Goal: Information Seeking & Learning: Learn about a topic

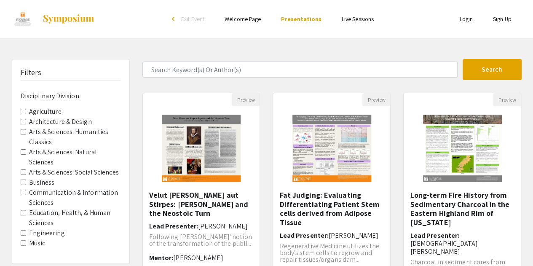
click at [494, 20] on link "Sign Up" at bounding box center [502, 19] width 19 height 8
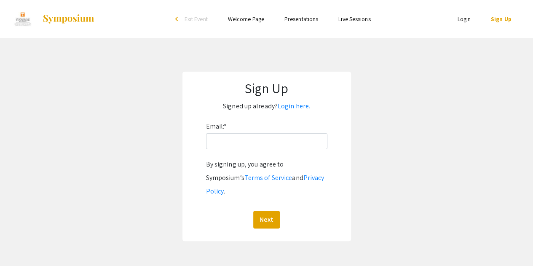
click at [242, 152] on div "Email: * By signing up, you agree to Symposium’s Terms of Service and Privacy P…" at bounding box center [266, 174] width 121 height 109
click at [238, 150] on div "Email: * By signing up, you agree to Symposium’s Terms of Service and Privacy P…" at bounding box center [266, 174] width 121 height 109
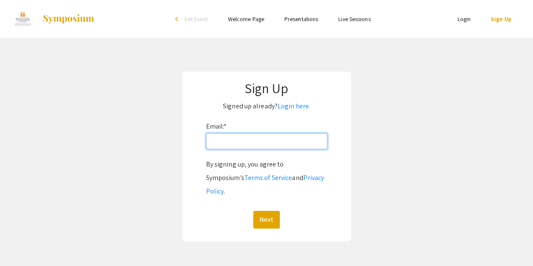
click at [229, 141] on input "Email: *" at bounding box center [266, 141] width 121 height 16
type input "[EMAIL_ADDRESS][DOMAIN_NAME]"
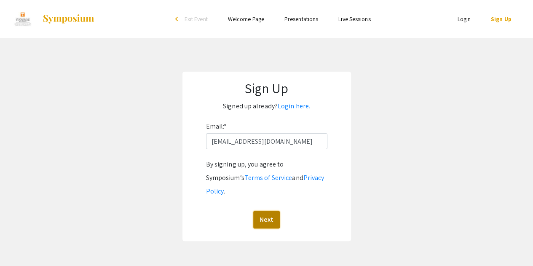
click at [272, 211] on button "Next" at bounding box center [266, 220] width 27 height 18
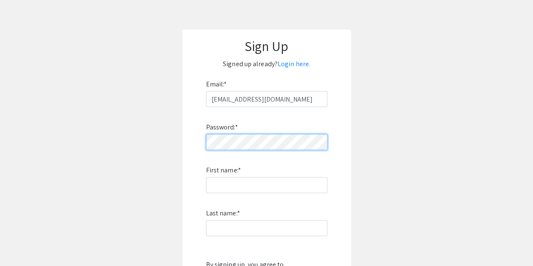
scroll to position [43, 0]
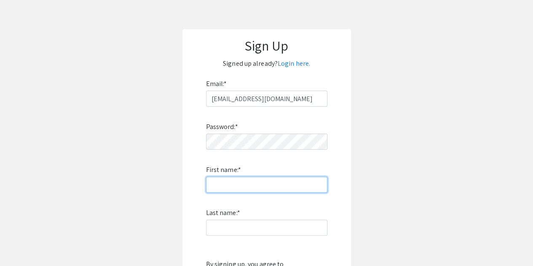
click at [243, 189] on input "First name: *" at bounding box center [266, 185] width 121 height 16
type input "[PERSON_NAME]"
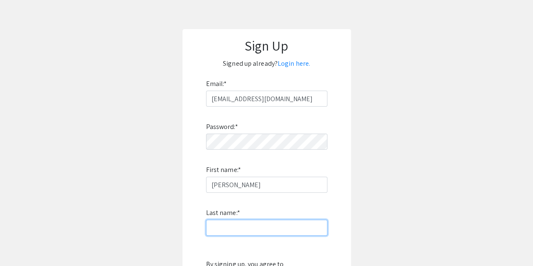
type input "[PERSON_NAME]"
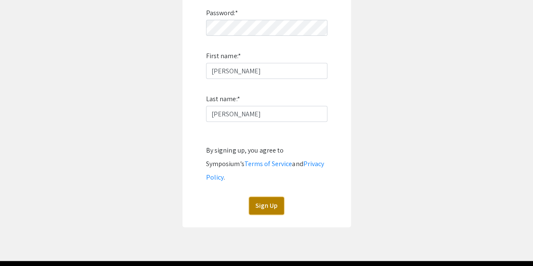
click at [270, 197] on button "Sign Up" at bounding box center [266, 206] width 35 height 18
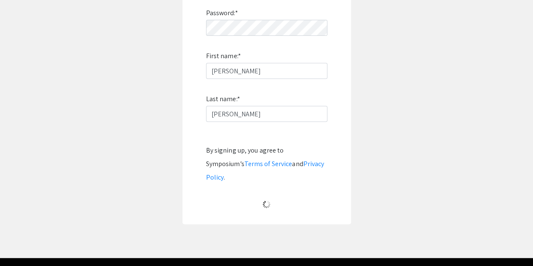
scroll to position [50, 0]
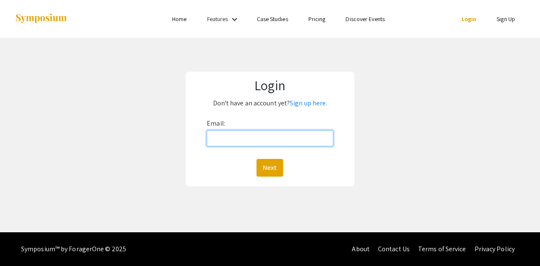
click at [233, 137] on input "Email:" at bounding box center [270, 138] width 126 height 16
type input "[EMAIL_ADDRESS][DOMAIN_NAME]"
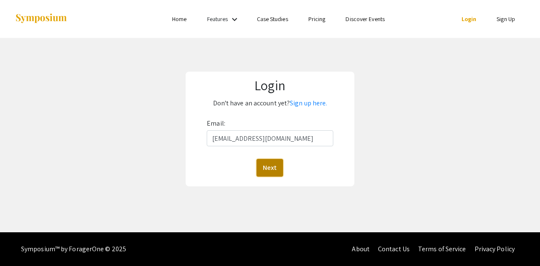
click at [277, 169] on button "Next" at bounding box center [269, 168] width 27 height 18
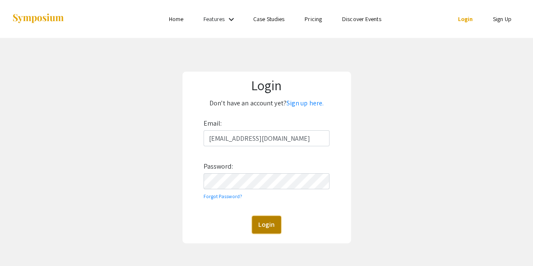
click at [271, 226] on button "Login" at bounding box center [266, 225] width 29 height 18
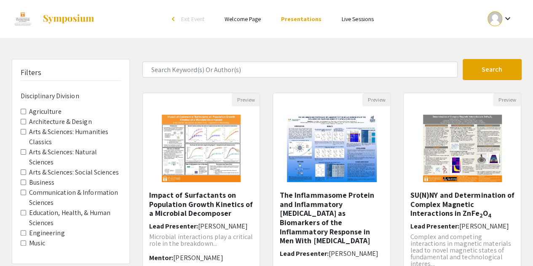
scroll to position [0, 0]
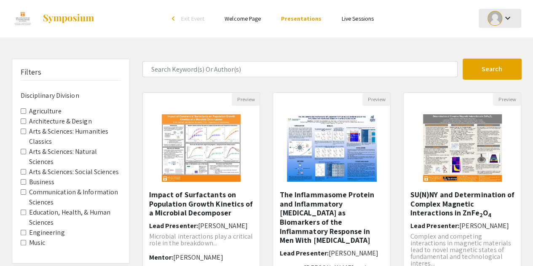
click at [507, 17] on mat-icon "keyboard_arrow_down" at bounding box center [507, 18] width 10 height 10
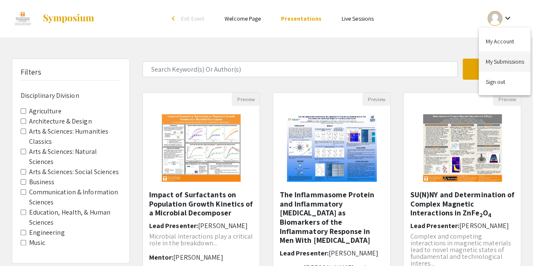
click at [498, 60] on button "My Submissions" at bounding box center [505, 61] width 52 height 20
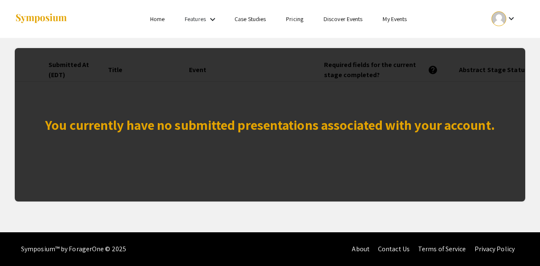
click at [400, 20] on link "My Events" at bounding box center [394, 19] width 24 height 8
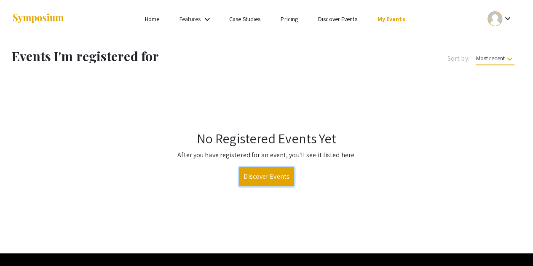
click at [272, 182] on link "Discover Events" at bounding box center [266, 176] width 55 height 19
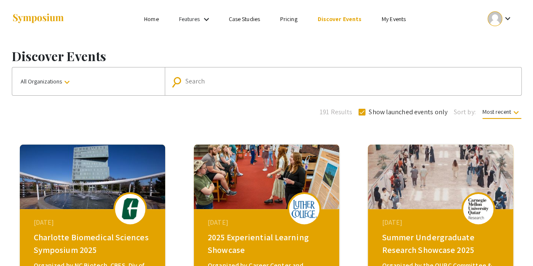
click at [217, 81] on input "Search" at bounding box center [347, 82] width 325 height 8
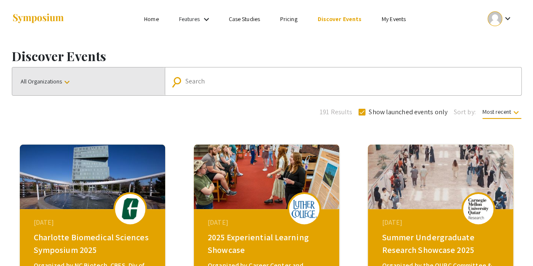
click at [73, 83] on button "All Organizations keyboard_arrow_down" at bounding box center [88, 81] width 153 height 28
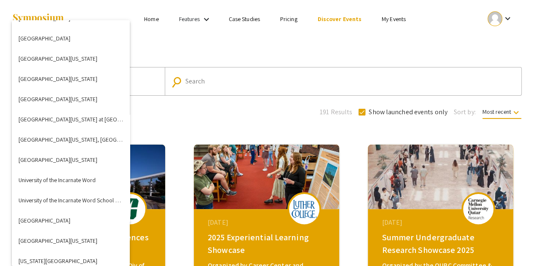
scroll to position [3018, 0]
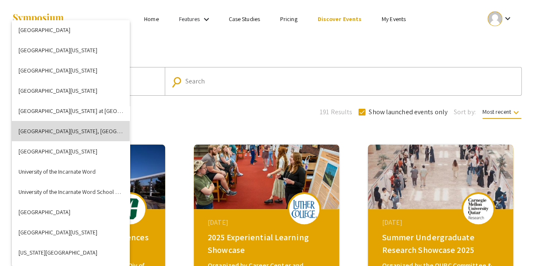
click at [81, 129] on button "[GEOGRAPHIC_DATA][US_STATE], [GEOGRAPHIC_DATA]" at bounding box center [71, 131] width 118 height 20
checkbox input "false"
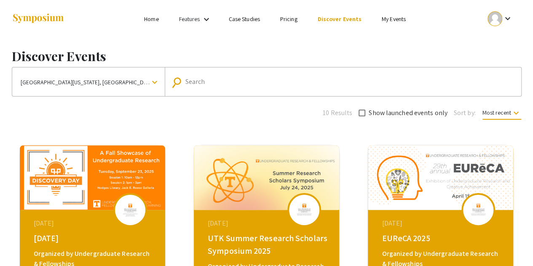
scroll to position [105, 0]
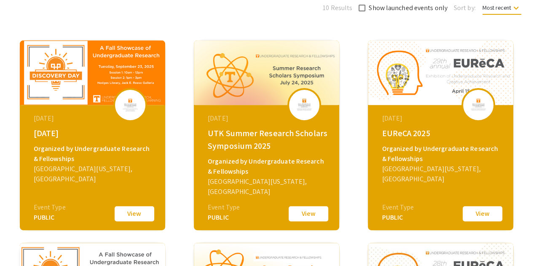
click at [133, 215] on button "View" at bounding box center [134, 214] width 42 height 18
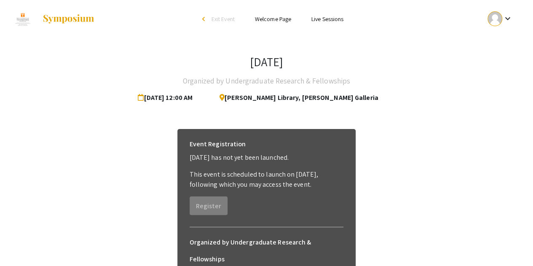
scroll to position [60, 0]
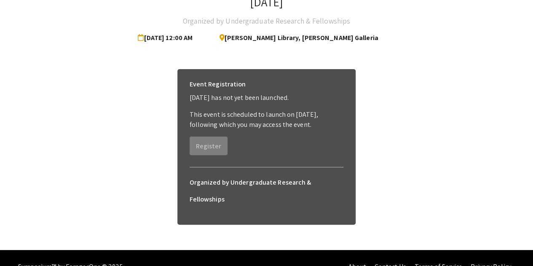
click at [200, 180] on h6 "Organized by Undergraduate Research & Fellowships" at bounding box center [267, 191] width 154 height 34
click at [225, 161] on div "Event Registration [DATE] has not yet been launched. This event is scheduled to…" at bounding box center [266, 147] width 179 height 156
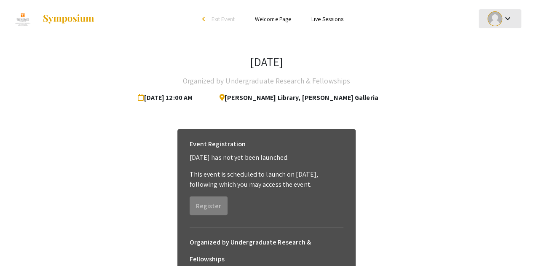
click at [505, 24] on div "keyboard_arrow_down" at bounding box center [500, 18] width 29 height 19
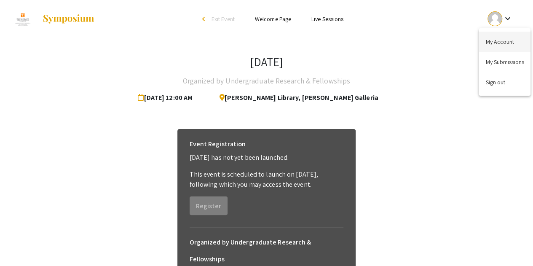
click at [504, 42] on button "My Account" at bounding box center [505, 42] width 52 height 20
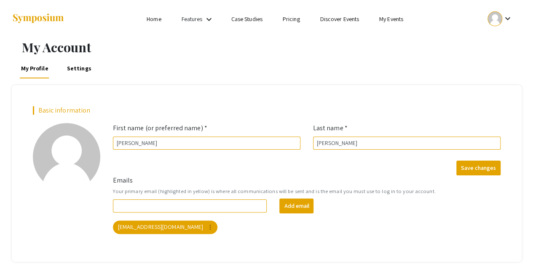
click at [332, 21] on link "Discover Events" at bounding box center [339, 19] width 39 height 8
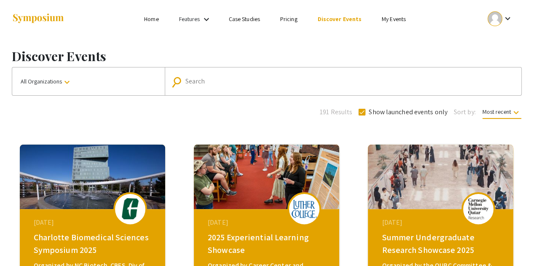
click at [402, 16] on link "My Events" at bounding box center [394, 19] width 24 height 8
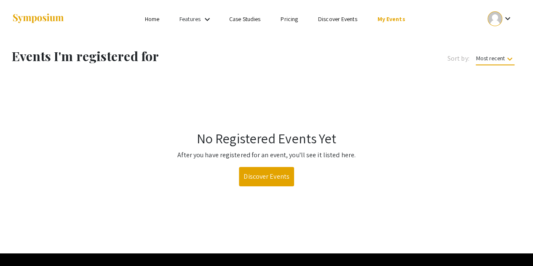
click at [236, 21] on link "Case Studies" at bounding box center [244, 19] width 31 height 8
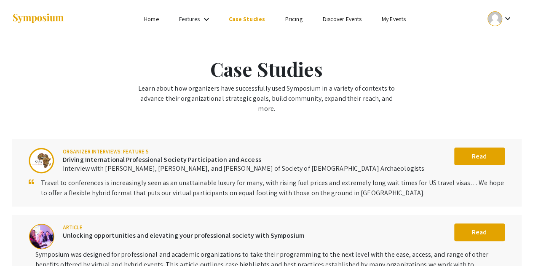
click at [189, 22] on link "Features" at bounding box center [189, 19] width 21 height 8
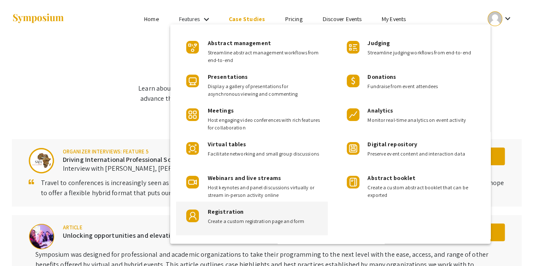
click at [263, 213] on div "Registration Create a custom registration page and form" at bounding box center [264, 213] width 113 height 24
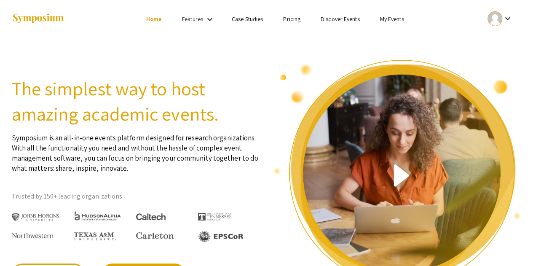
click at [152, 17] on link "Home" at bounding box center [154, 19] width 16 height 8
click at [394, 10] on ul "keyboard_arrow_down" at bounding box center [437, 19] width 168 height 38
click at [395, 21] on link "My Events" at bounding box center [392, 19] width 24 height 8
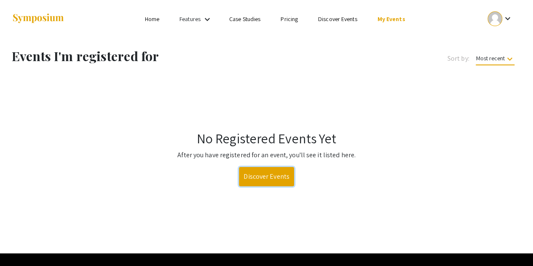
click at [273, 179] on link "Discover Events" at bounding box center [266, 176] width 55 height 19
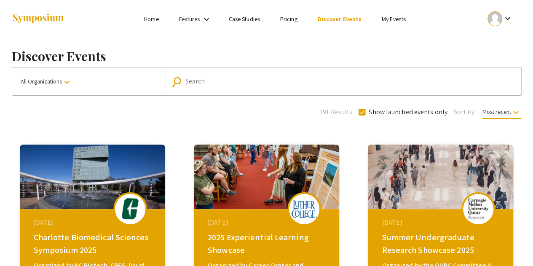
click at [103, 72] on button "All Organizations keyboard_arrow_down" at bounding box center [88, 81] width 153 height 28
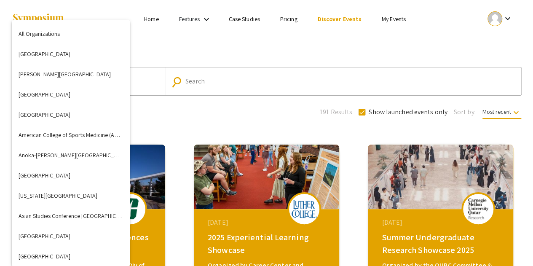
click at [252, 79] on div at bounding box center [266, 133] width 533 height 266
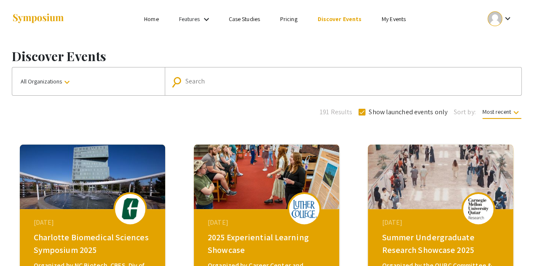
click at [235, 83] on input "Search" at bounding box center [347, 82] width 325 height 8
click at [492, 118] on span "Most recent keyboard_arrow_down" at bounding box center [502, 113] width 39 height 11
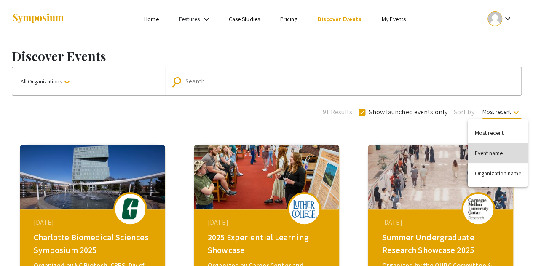
click at [488, 152] on button "Event name" at bounding box center [498, 153] width 60 height 20
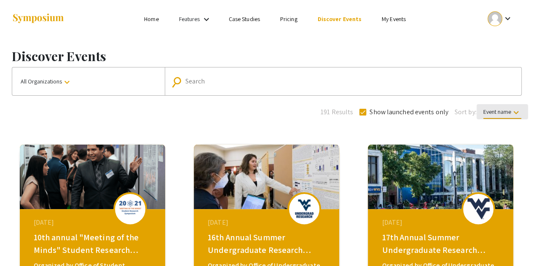
click at [487, 105] on button "Event name keyboard_arrow_down" at bounding box center [502, 111] width 51 height 15
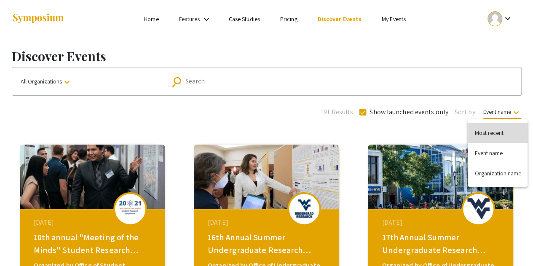
click at [480, 134] on button "Most recent" at bounding box center [498, 133] width 60 height 20
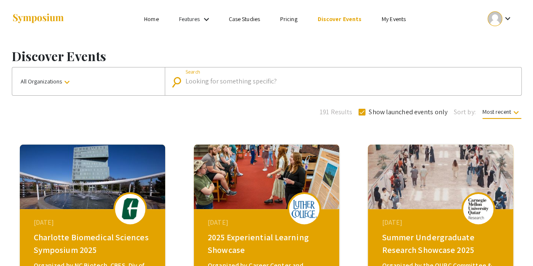
click at [425, 83] on input "Search" at bounding box center [347, 82] width 325 height 8
type input "S"
type input "[DATE]"
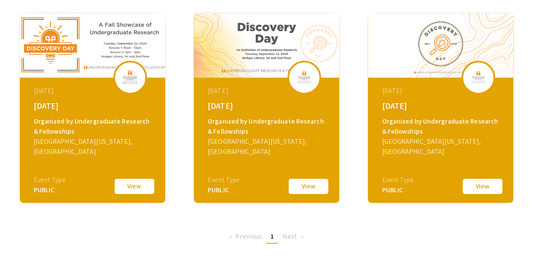
scroll to position [146, 0]
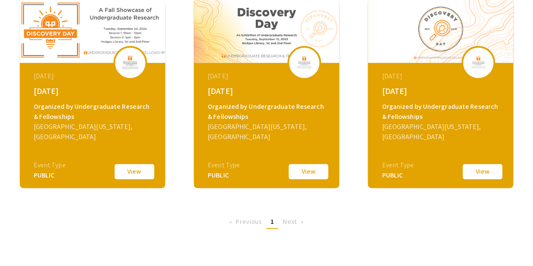
click at [107, 120] on div "Organized by Undergraduate Research & Fellowships" at bounding box center [94, 112] width 120 height 20
click at [135, 177] on button "View" at bounding box center [134, 172] width 42 height 18
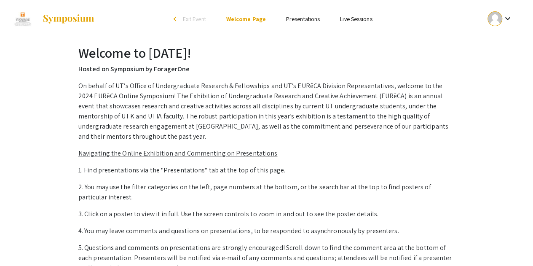
click at [77, 48] on div "Welcome to [DATE]! Hosted on Symposium by ForagerOne On behalf of UT’s Office o…" at bounding box center [267, 198] width 390 height 306
click at [310, 22] on link "Presentations" at bounding box center [303, 19] width 34 height 8
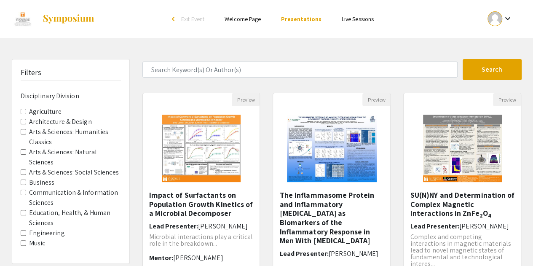
click at [179, 19] on li "arrow_back_ios Exit Event" at bounding box center [190, 19] width 48 height 10
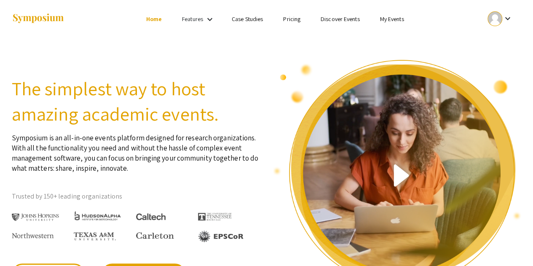
click at [346, 19] on link "Discover Events" at bounding box center [340, 19] width 39 height 8
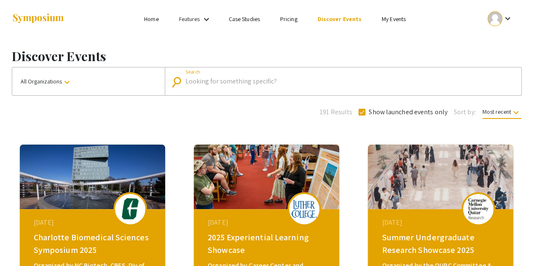
click at [199, 80] on input "Search" at bounding box center [347, 82] width 325 height 8
type input "[DATE]"
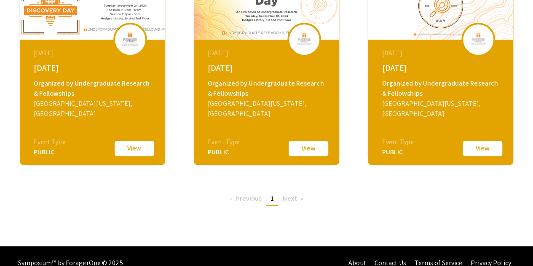
scroll to position [170, 0]
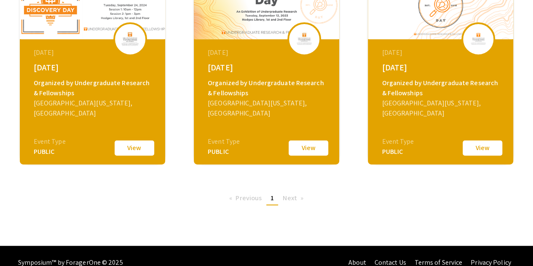
click at [132, 155] on button "View" at bounding box center [134, 148] width 42 height 18
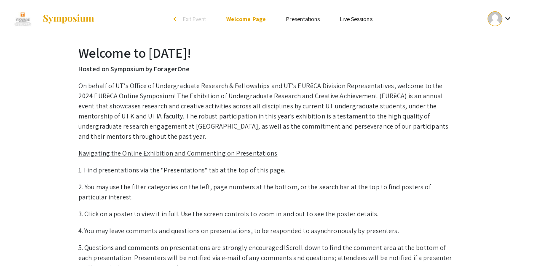
click at [301, 24] on ul "Skip navigation arrow_back_ios Exit Event Welcome Page Presentations Live Sessi…" at bounding box center [267, 19] width 168 height 38
click at [301, 21] on link "Presentations" at bounding box center [303, 19] width 34 height 8
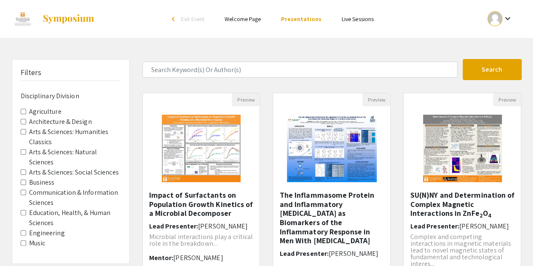
click at [354, 18] on link "Live Sessions" at bounding box center [358, 19] width 32 height 8
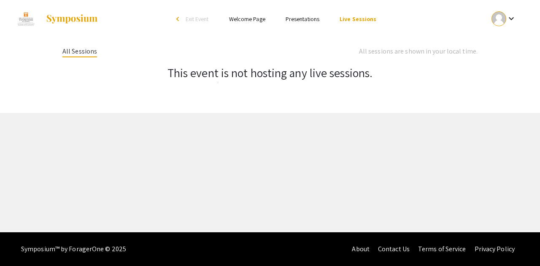
click at [297, 13] on ul "Skip navigation arrow_back_ios Exit Event Welcome Page Presentations Live Sessi…" at bounding box center [269, 19] width 168 height 38
click at [286, 19] on li "Presentations" at bounding box center [302, 19] width 54 height 10
click at [303, 24] on ul "Skip navigation arrow_back_ios Exit Event Welcome Page Presentations Live Sessi…" at bounding box center [269, 19] width 168 height 38
click at [299, 19] on link "Presentations" at bounding box center [302, 19] width 34 height 8
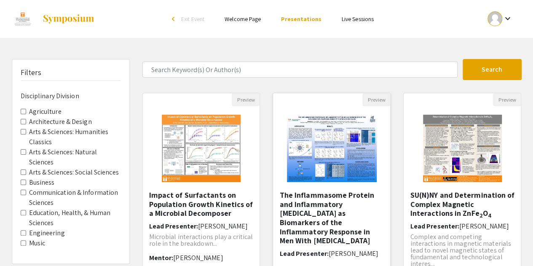
scroll to position [2, 0]
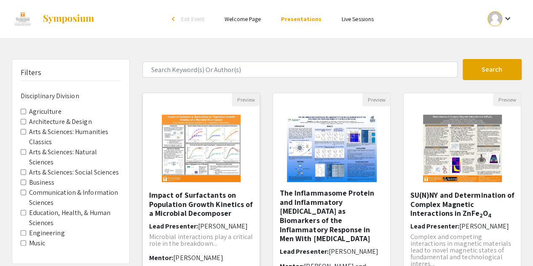
click at [210, 153] on img "Open Presentation <p>Impact of Surfactants on Population Growth Kinetics of a M…" at bounding box center [201, 148] width 96 height 84
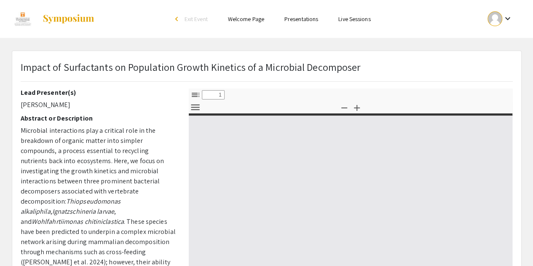
select select "custom"
type input "0"
select select "custom"
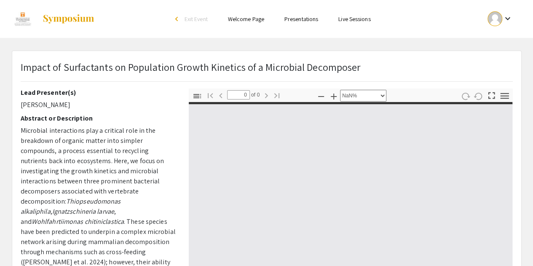
type input "1"
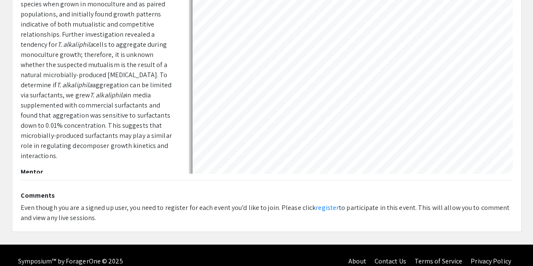
scroll to position [222, 0]
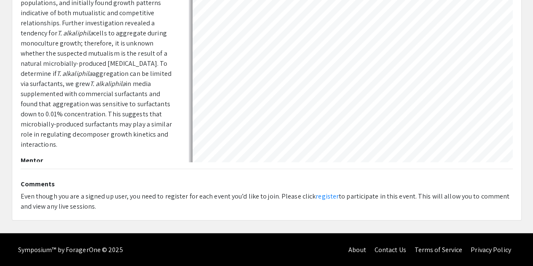
select select "auto"
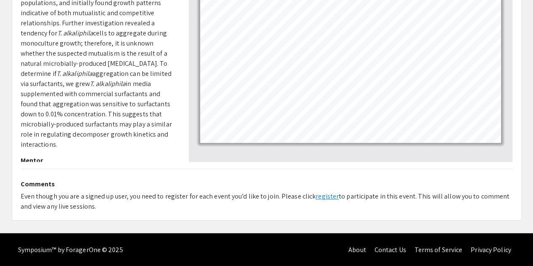
click at [319, 199] on link "register" at bounding box center [327, 196] width 23 height 9
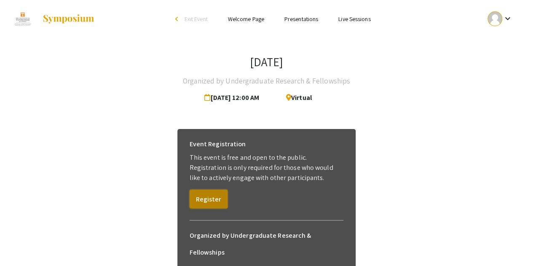
click at [201, 197] on button "Register" at bounding box center [209, 199] width 38 height 19
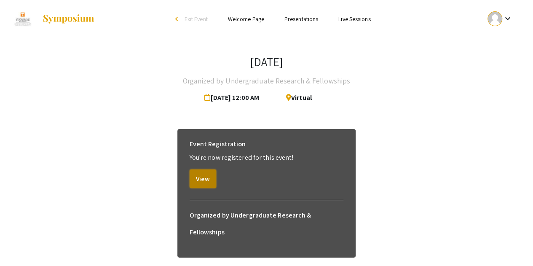
click at [201, 177] on button "View" at bounding box center [203, 178] width 27 height 19
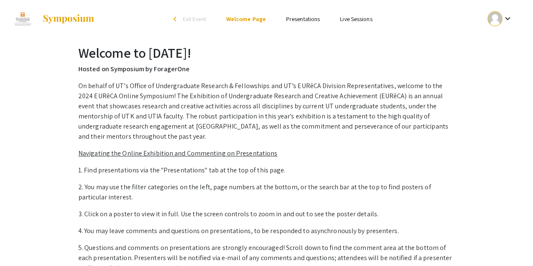
click at [300, 17] on link "Presentations" at bounding box center [303, 19] width 34 height 8
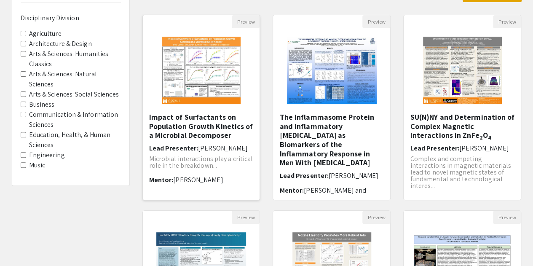
scroll to position [78, 0]
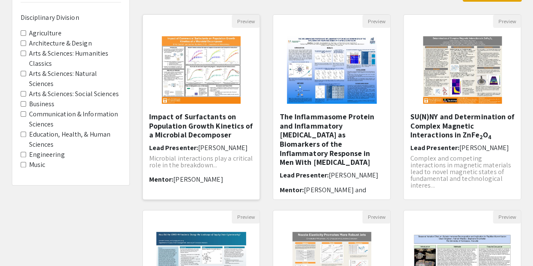
click at [217, 83] on img "Open Presentation <p>Impact of Surfactants on Population Growth Kinetics of a M…" at bounding box center [201, 70] width 96 height 84
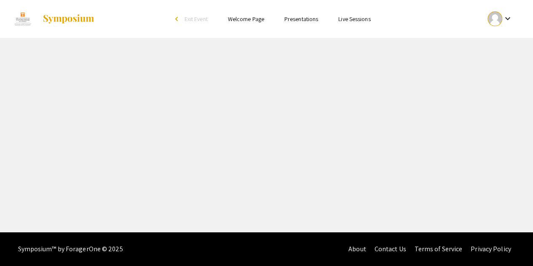
select select "custom"
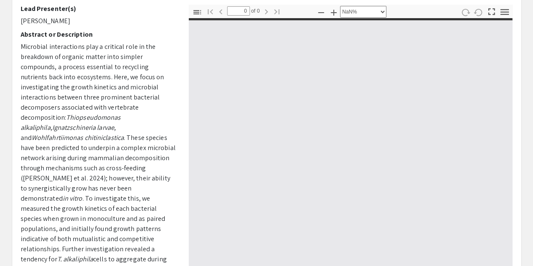
scroll to position [85, 0]
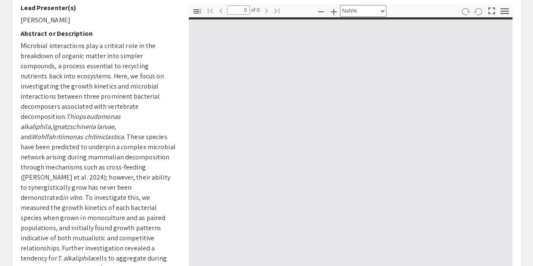
type input "1"
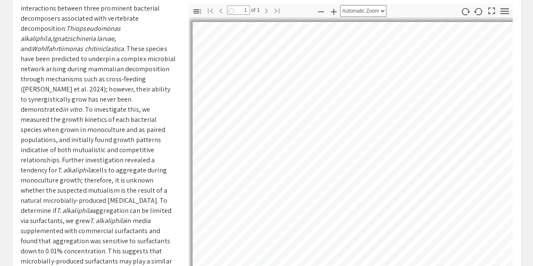
scroll to position [256, 0]
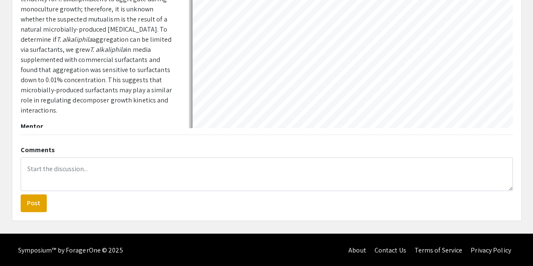
select select "auto"
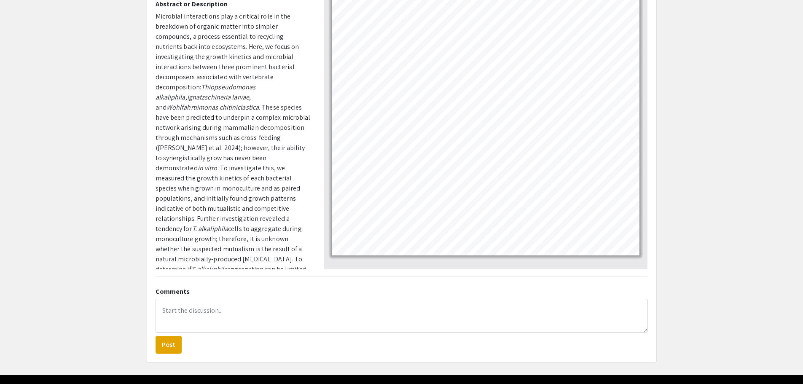
scroll to position [0, 0]
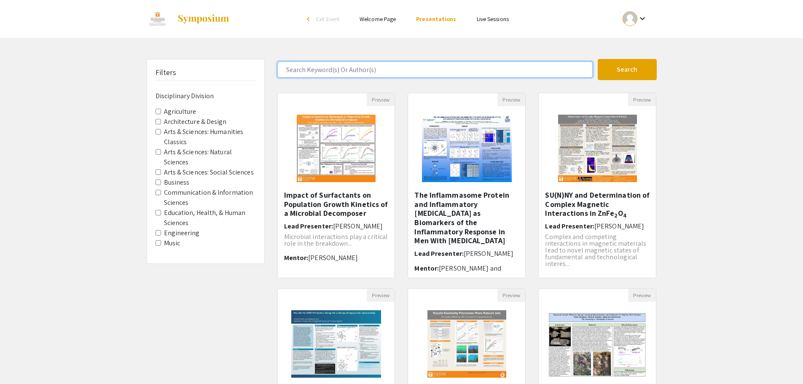
click at [350, 71] on input "Search Keyword(s) Or Author(s)" at bounding box center [434, 70] width 315 height 16
type input "machine learning"
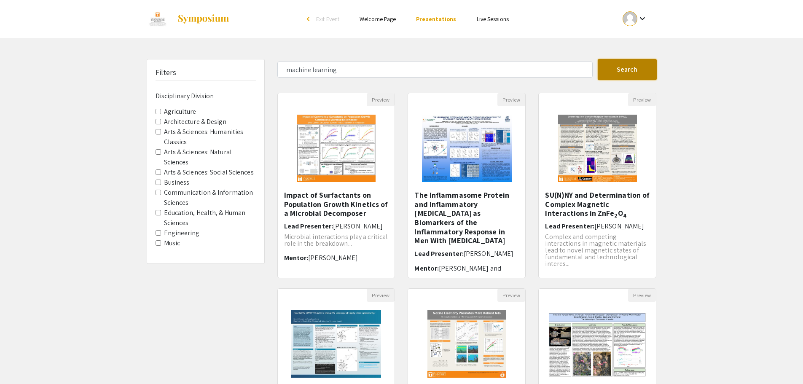
click at [539, 70] on button "Search" at bounding box center [627, 69] width 59 height 21
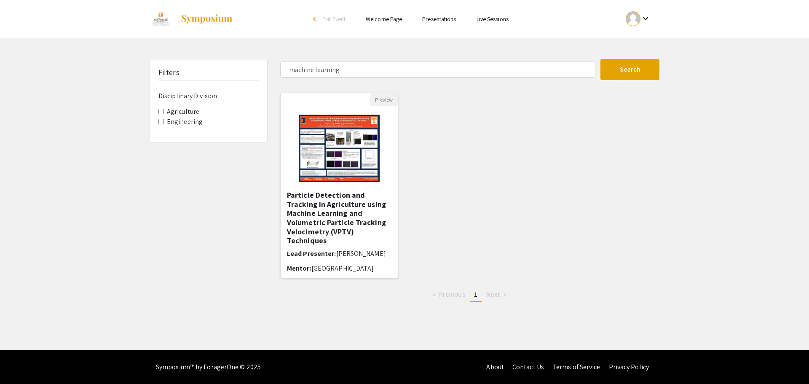
click at [333, 172] on img at bounding box center [338, 148] width 97 height 84
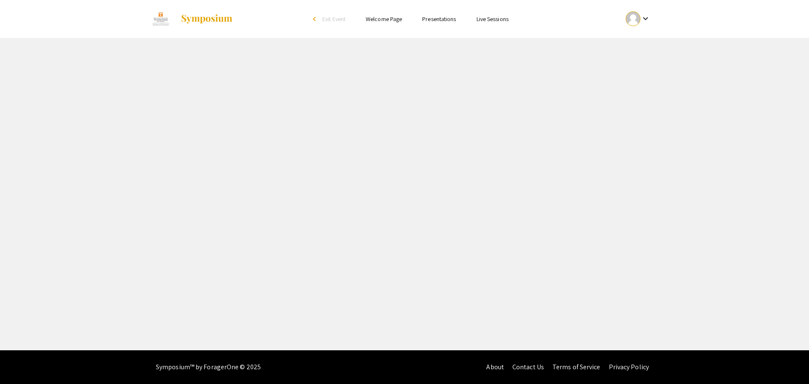
select select "custom"
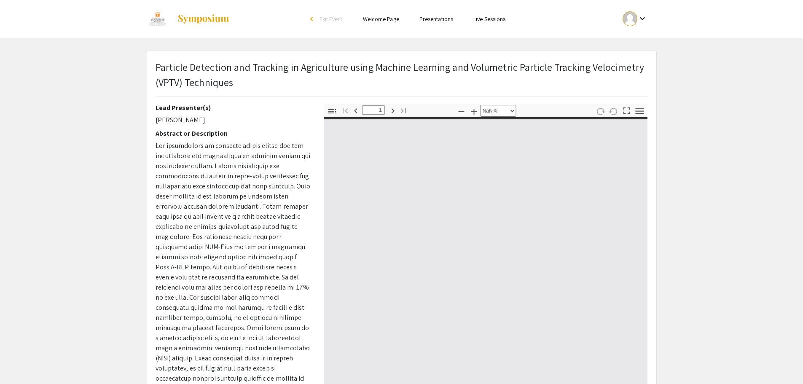
type input "0"
select select "custom"
type input "1"
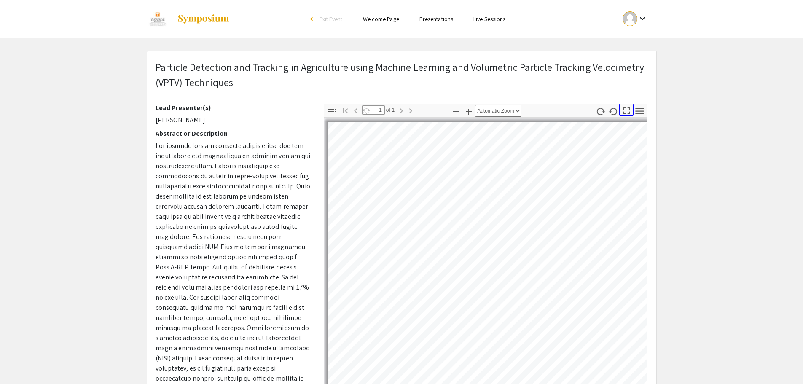
click at [539, 113] on icon "button" at bounding box center [626, 110] width 11 height 11
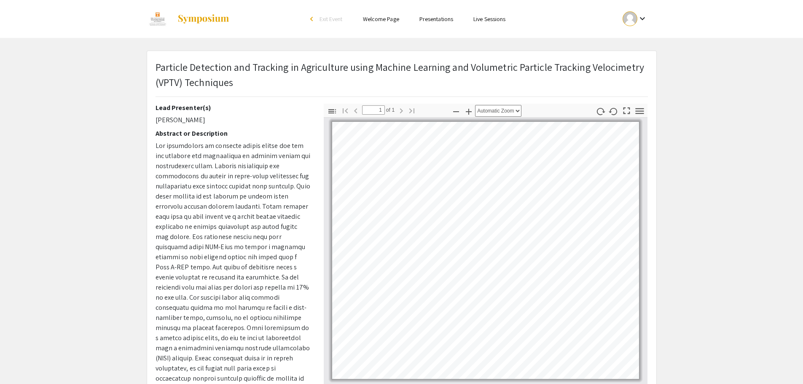
click at [442, 0] on html "Skip navigation arrow_back_ios Exit Event Welcome Page Presentations Live Sessi…" at bounding box center [401, 192] width 803 height 384
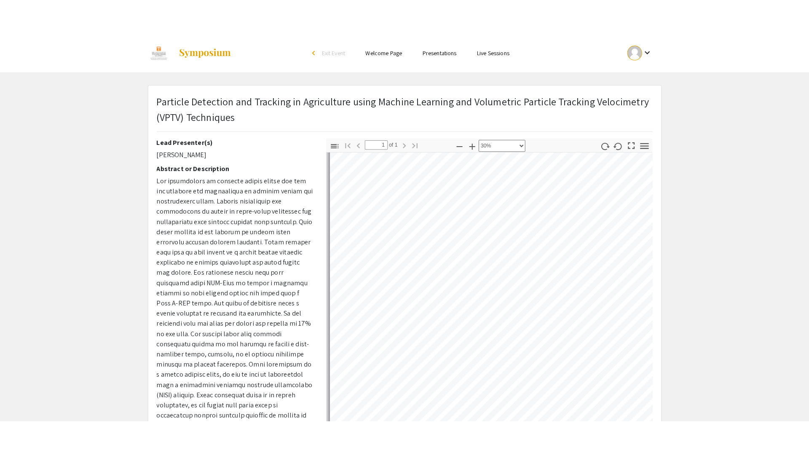
scroll to position [73, 0]
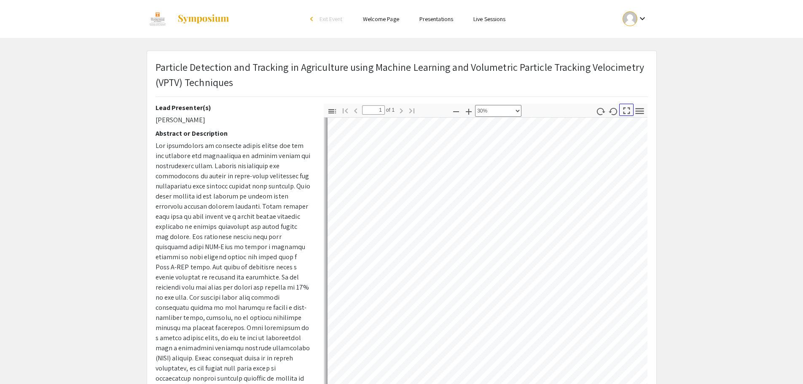
click at [539, 110] on icon "button" at bounding box center [626, 110] width 11 height 11
select select "page-fit"
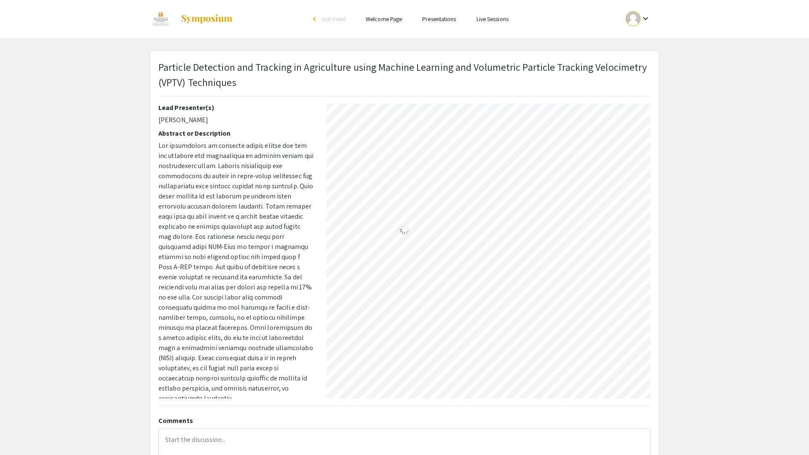
scroll to position [455, 0]
